Goal: Task Accomplishment & Management: Manage account settings

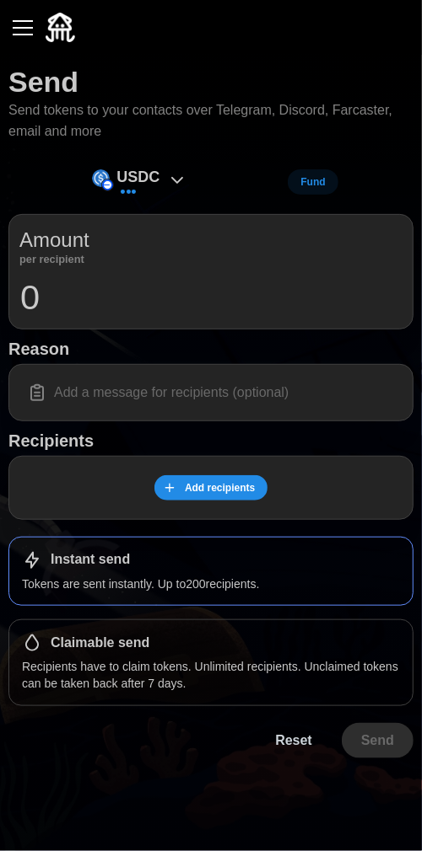
click at [25, 29] on div "button" at bounding box center [23, 28] width 20 height 2
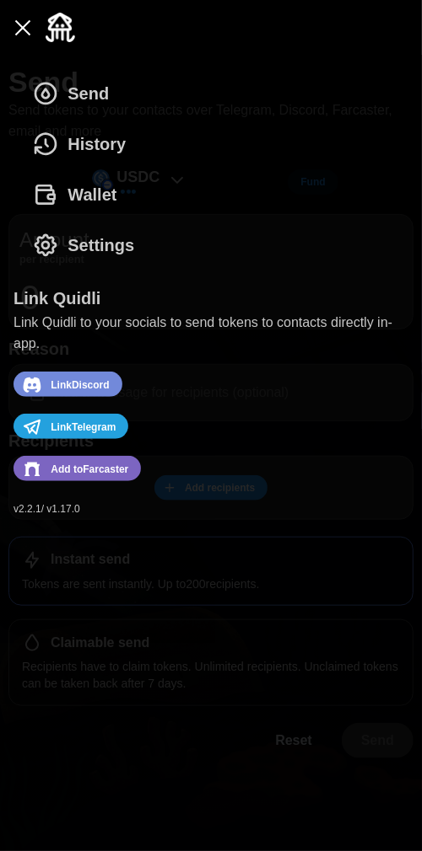
click at [107, 196] on span "Wallet" at bounding box center [91, 194] width 49 height 49
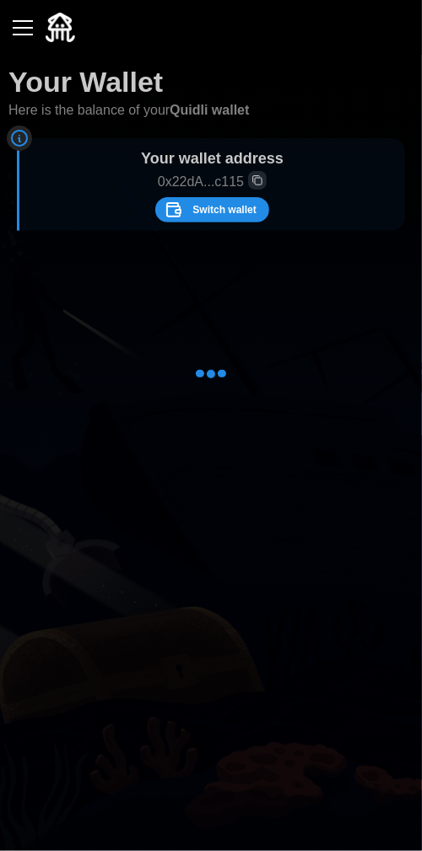
click at [31, 36] on button "button" at bounding box center [22, 27] width 29 height 29
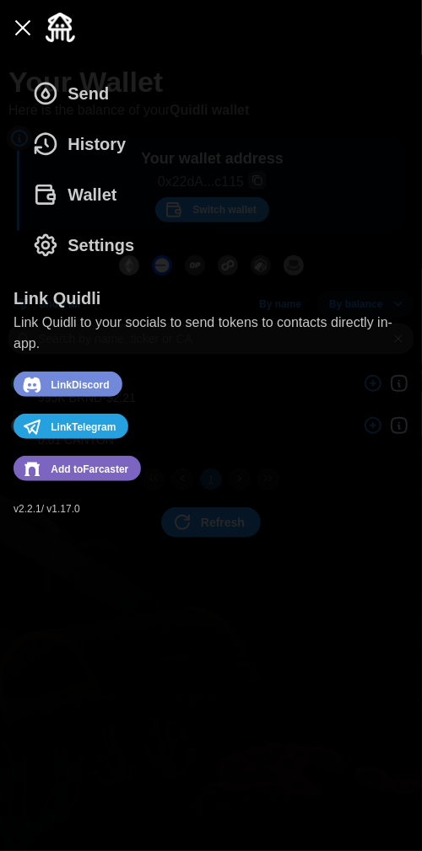
click at [322, 578] on nav "Send History Wallet Settings Link Quidli Link Quidli to your socials to send to…" at bounding box center [211, 453] width 422 height 797
click at [381, 248] on div "Send History Wallet Settings" at bounding box center [210, 169] width 395 height 202
click at [23, 27] on div "button" at bounding box center [23, 28] width 20 height 2
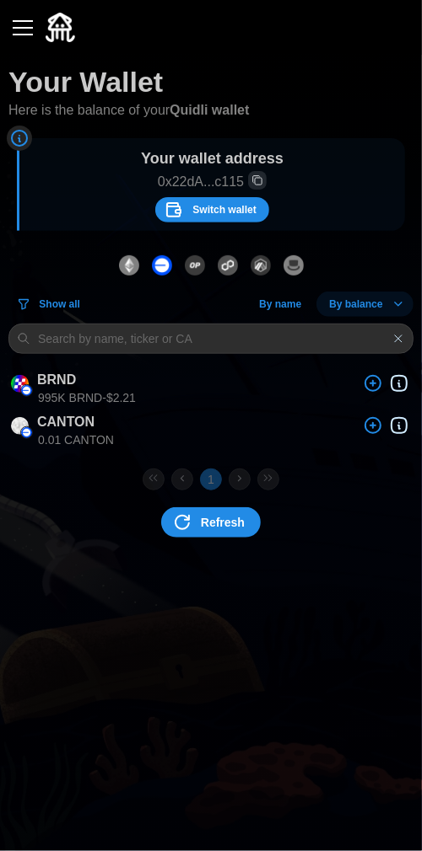
click at [33, 24] on button "button" at bounding box center [22, 27] width 29 height 29
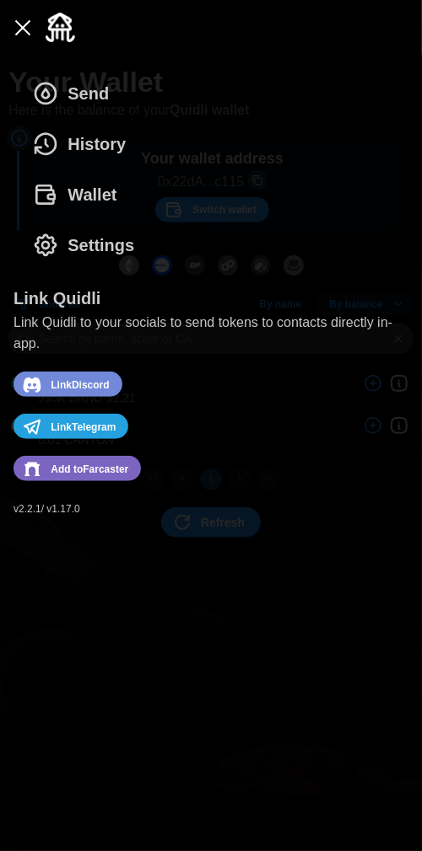
click at [122, 152] on span "History" at bounding box center [96, 144] width 58 height 49
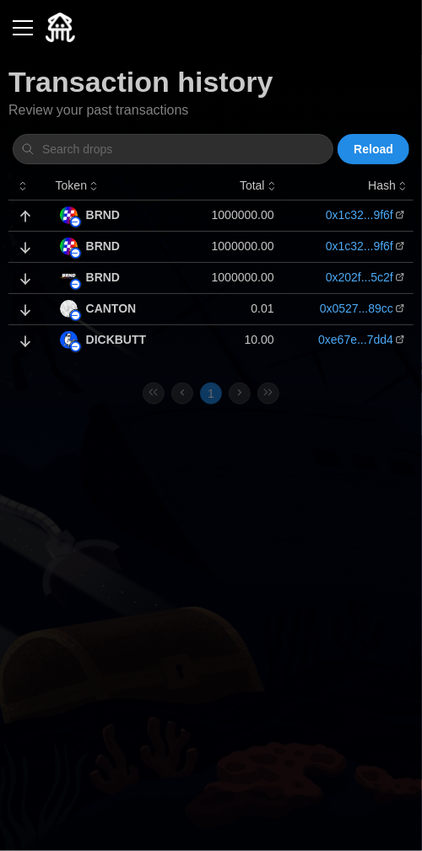
click at [18, 4] on div at bounding box center [210, 27] width 405 height 55
click at [22, 27] on div "button" at bounding box center [23, 28] width 20 height 2
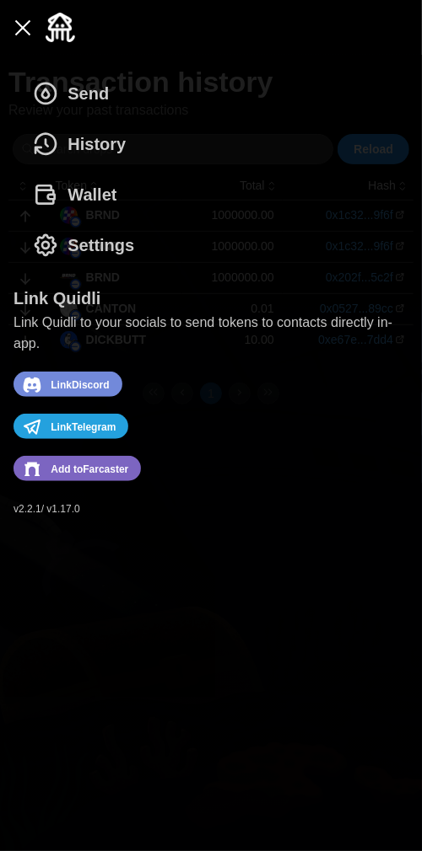
click at [105, 248] on span "Settings" at bounding box center [100, 245] width 67 height 49
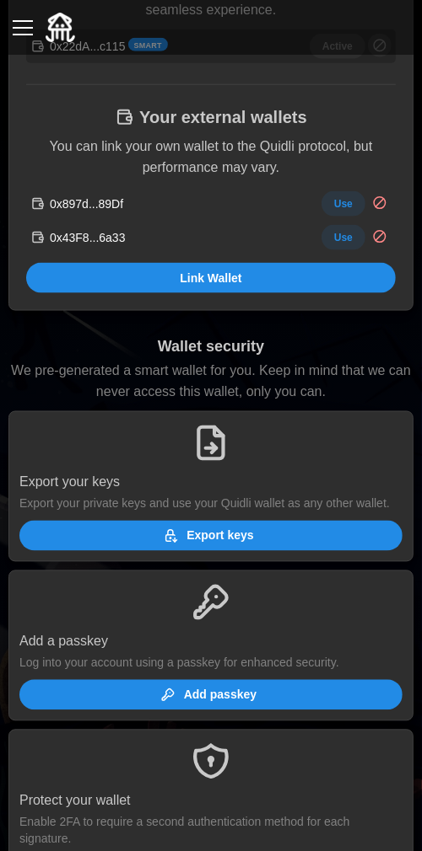
scroll to position [523, 0]
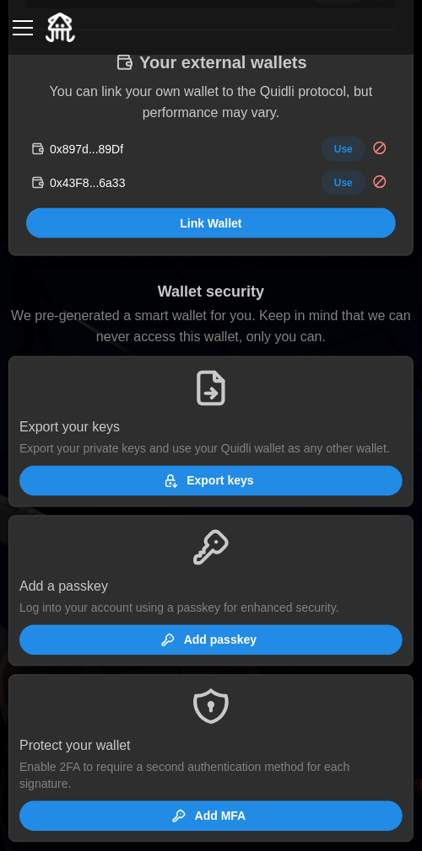
click at [310, 486] on span "Export keys" at bounding box center [208, 481] width 356 height 29
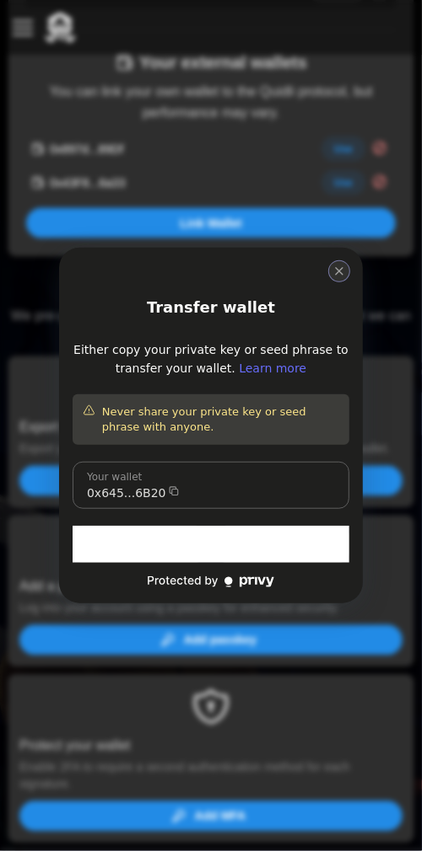
click at [339, 271] on icon "close modal" at bounding box center [339, 271] width 7 height 7
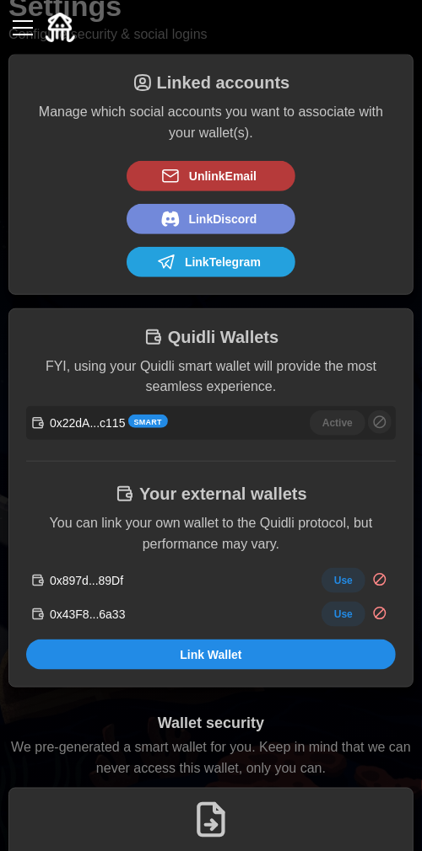
scroll to position [0, 0]
